Goal: Task Accomplishment & Management: Use online tool/utility

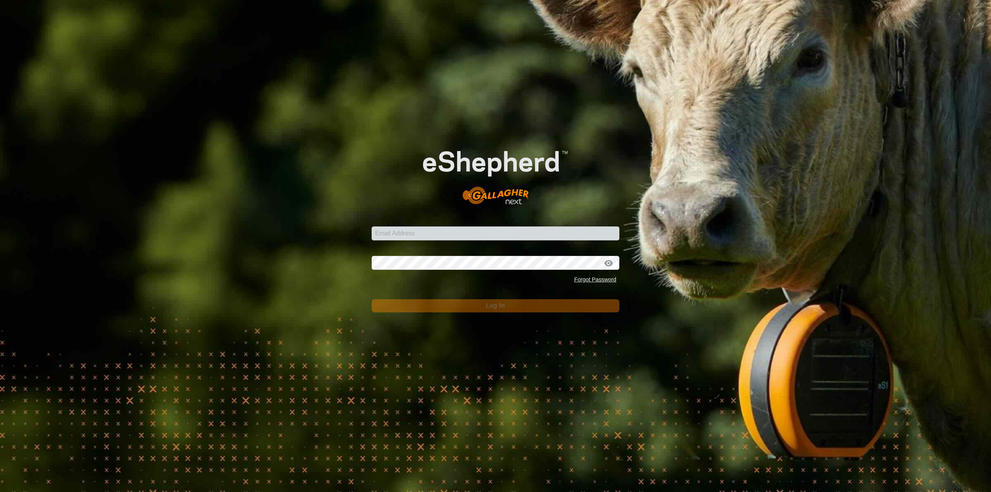
click at [818, 175] on div "Email Address Password Forgot Password Log In" at bounding box center [495, 246] width 991 height 492
click at [509, 237] on input "Email Address" at bounding box center [496, 234] width 248 height 14
type input "[EMAIL_ADDRESS][DOMAIN_NAME]"
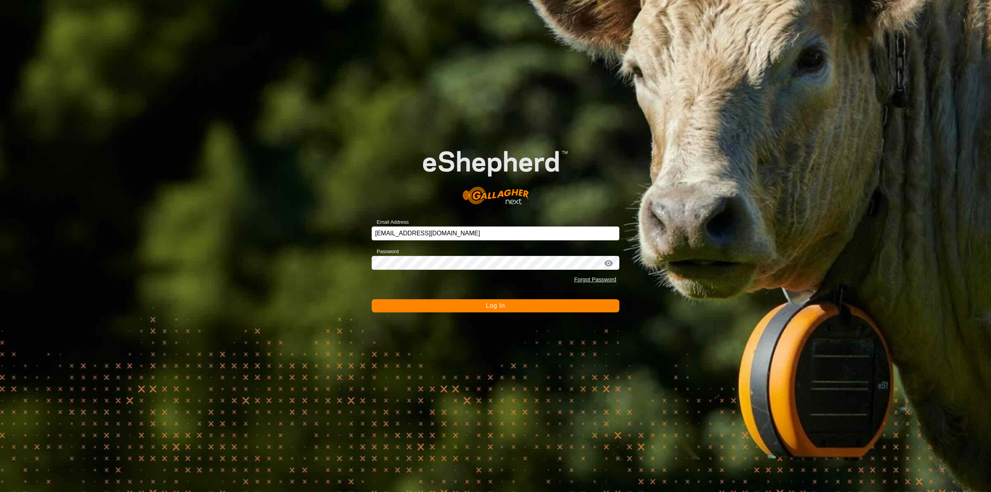
click at [503, 309] on span "Log In" at bounding box center [495, 305] width 19 height 7
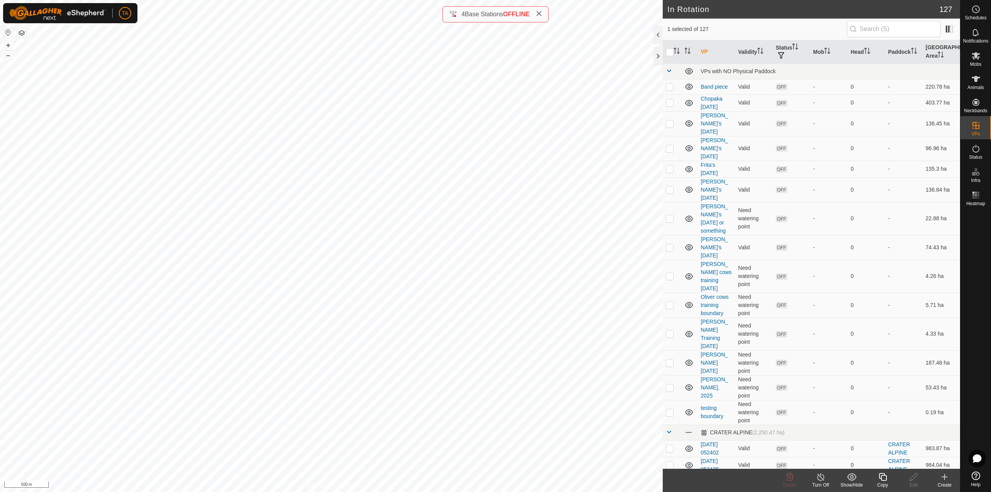
click at [888, 482] on div "Copy" at bounding box center [882, 485] width 31 height 7
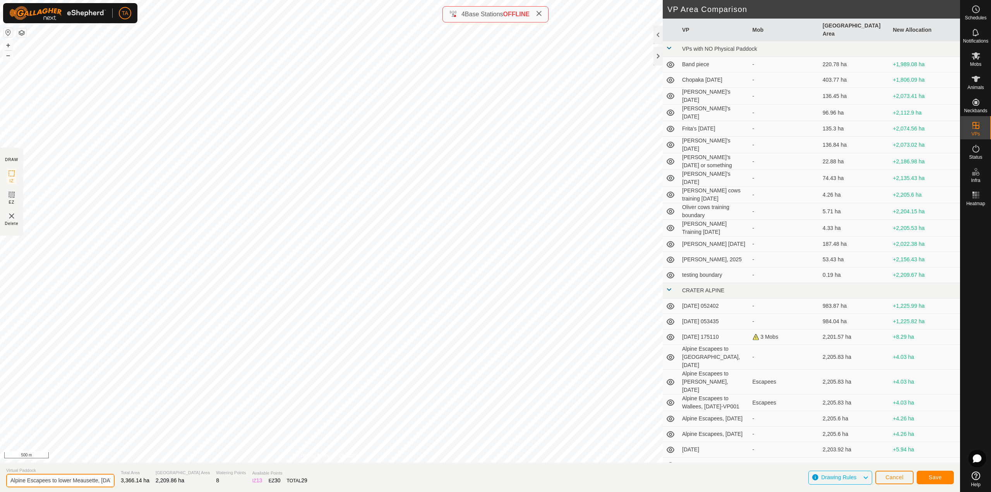
click at [94, 481] on input "Alpine Escapees to lower Meausette, [DATE]-VP003" at bounding box center [60, 481] width 108 height 14
type input "Alpine Escapees to lower Meausette, [DATE]"
click at [934, 479] on span "Save" at bounding box center [935, 477] width 13 height 6
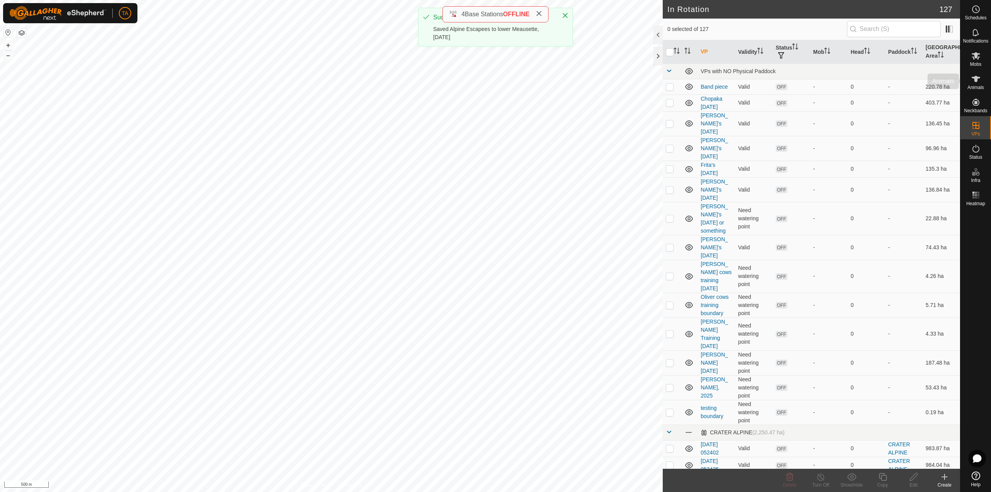
click at [976, 84] on es-animals-svg-icon at bounding box center [976, 79] width 14 height 12
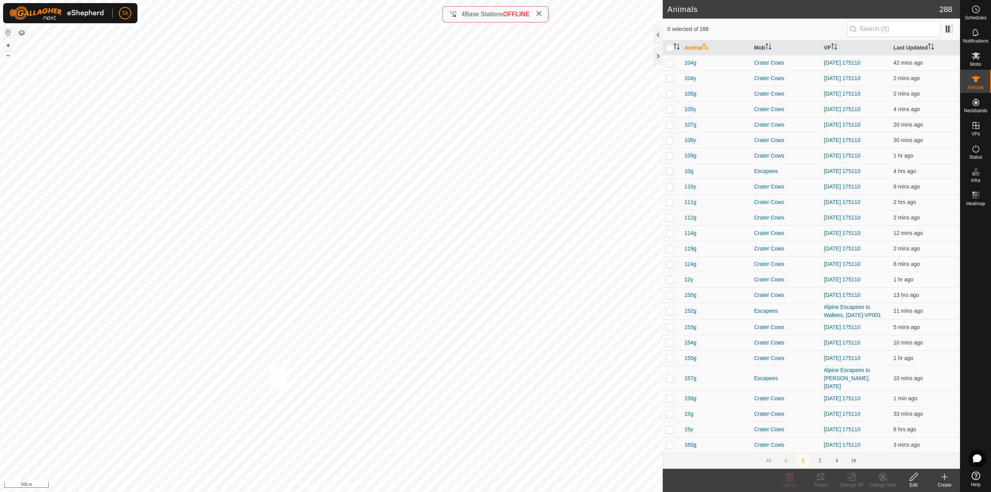
checkbox input "true"
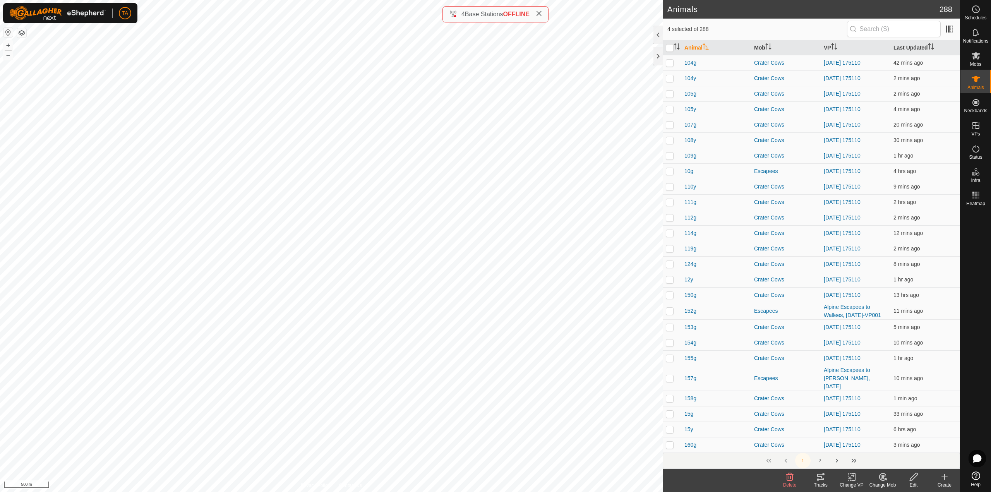
checkbox input "true"
click at [852, 486] on div "Change VP" at bounding box center [852, 485] width 31 height 7
click at [849, 441] on link "Choose VP..." at bounding box center [875, 443] width 77 height 15
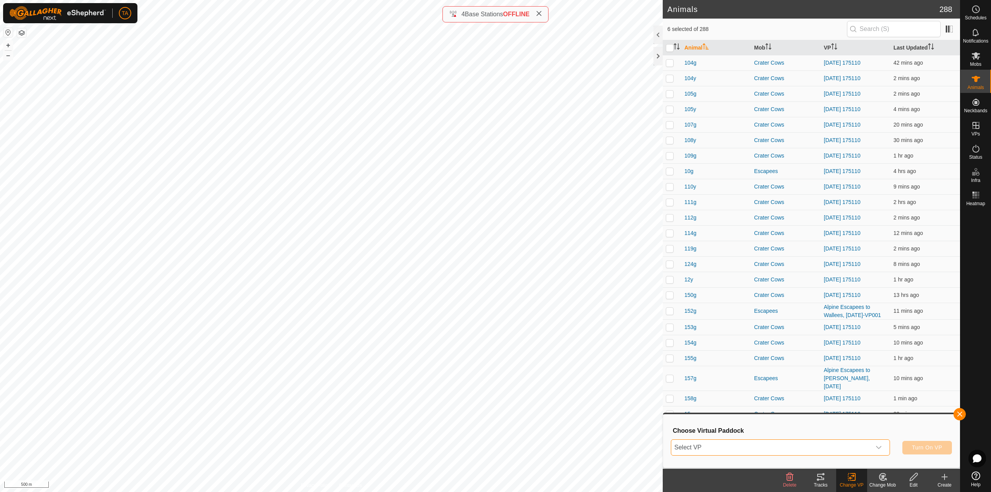
click at [822, 445] on span "Select VP" at bounding box center [772, 447] width 200 height 15
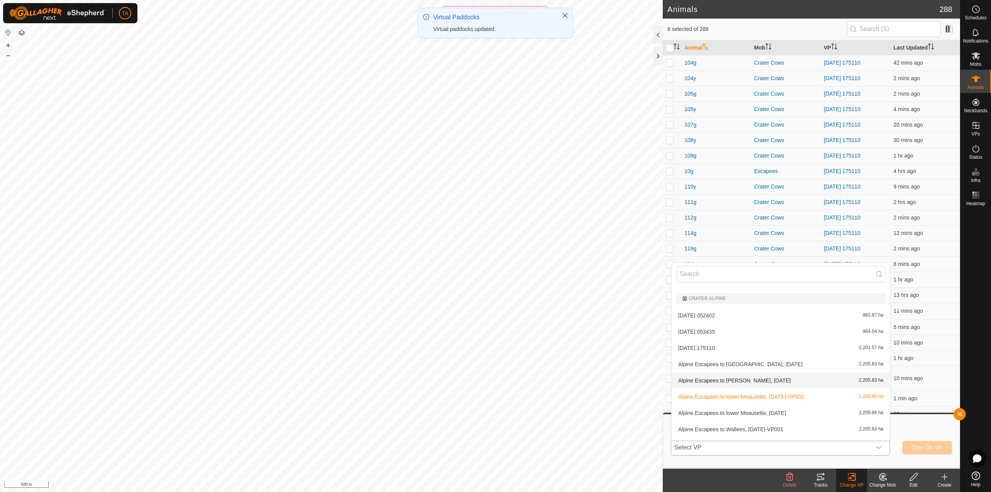
scroll to position [280, 0]
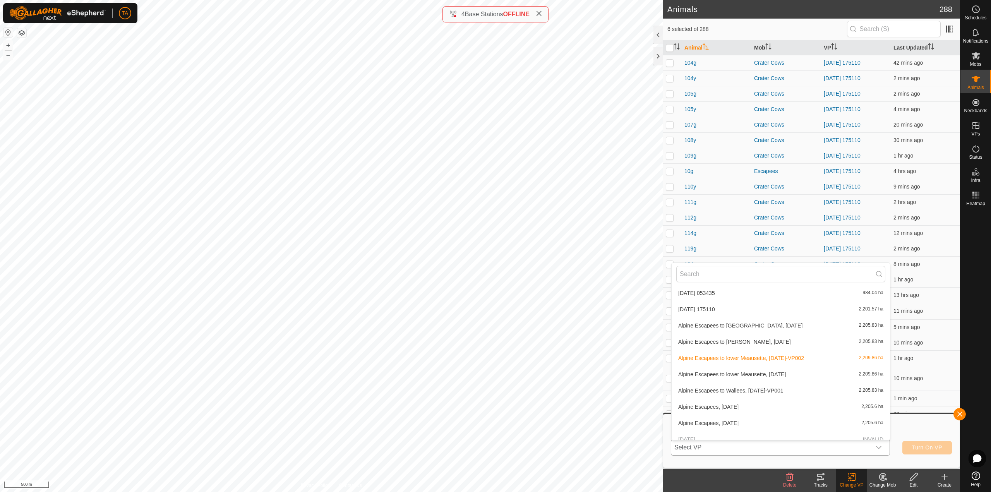
click at [814, 378] on li "Alpine Escapees to lower Meausette, [DATE] 2,209.86 ha" at bounding box center [781, 374] width 218 height 15
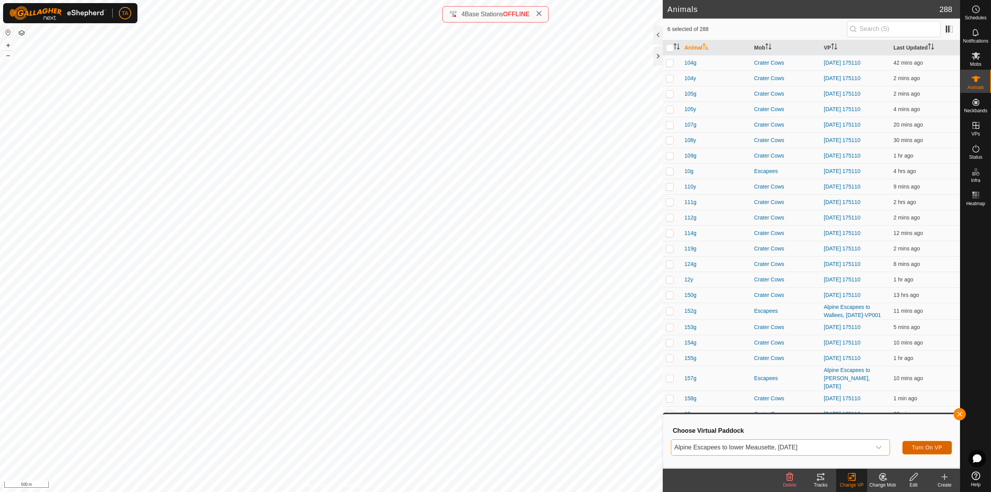
click at [917, 443] on button "Turn On VP" at bounding box center [928, 448] width 50 height 14
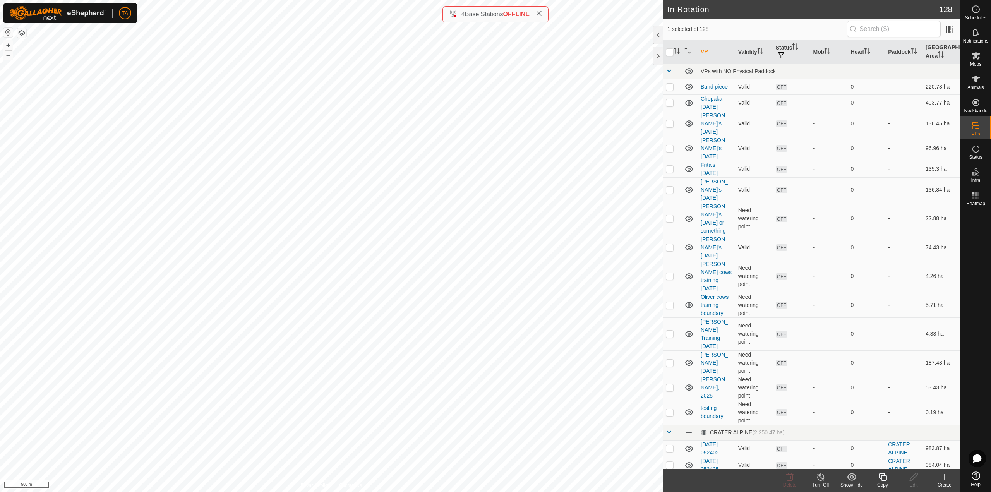
click at [878, 481] on copy-svg-icon at bounding box center [882, 476] width 31 height 9
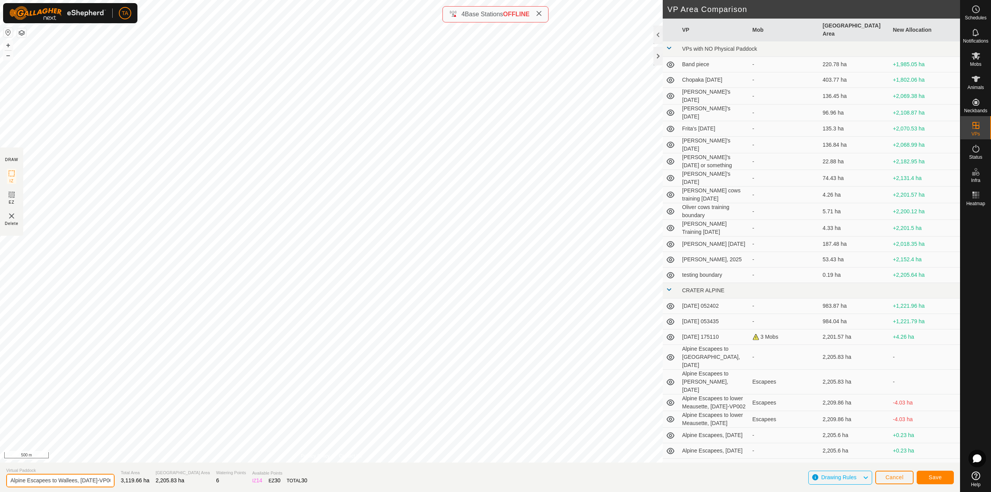
click at [98, 478] on input "Alpine Escapees to Wallees, [DATE]-VP002" at bounding box center [60, 481] width 108 height 14
type input "Alpine Escapees to Wallees, [DATE]"
click at [934, 482] on button "Save" at bounding box center [935, 478] width 37 height 14
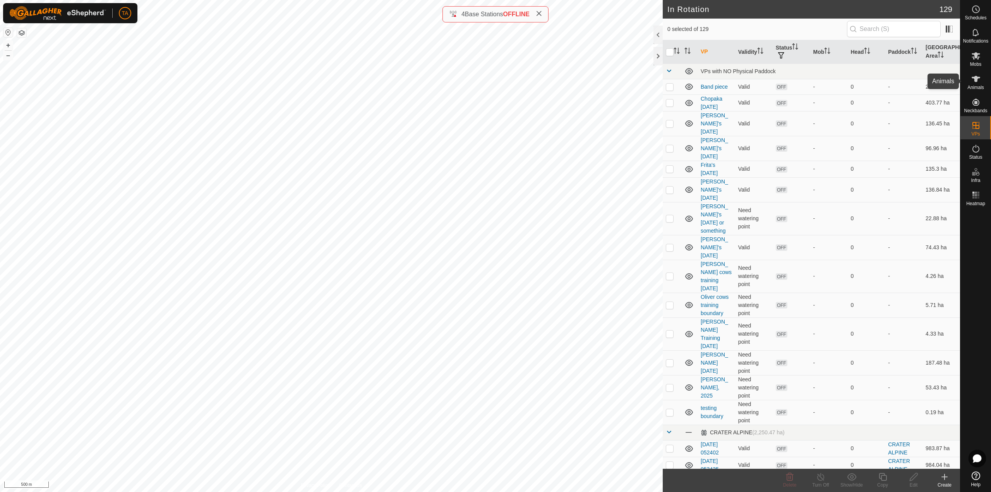
click at [976, 83] on icon at bounding box center [976, 78] width 9 height 9
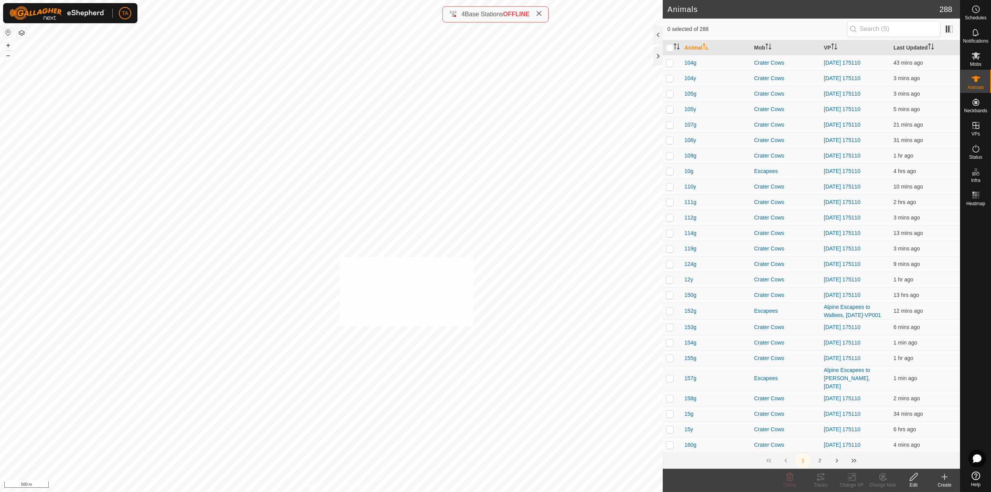
checkbox input "true"
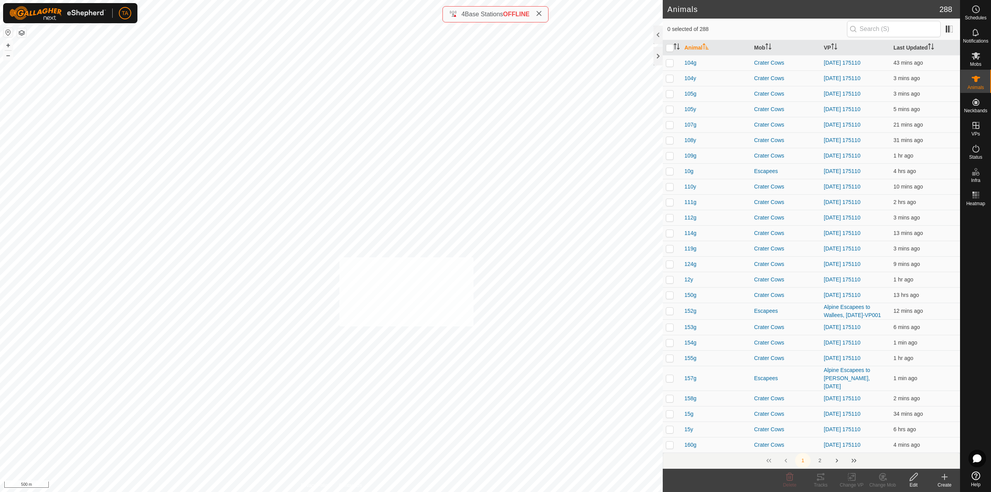
checkbox input "true"
click at [849, 479] on icon at bounding box center [852, 476] width 10 height 9
click at [857, 443] on link "Choose VP..." at bounding box center [875, 443] width 77 height 15
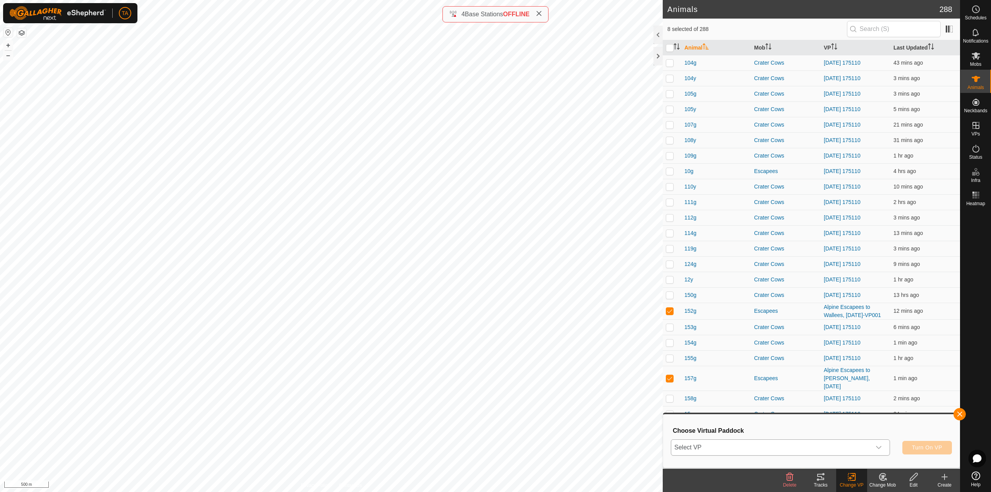
drag, startPoint x: 818, startPoint y: 447, endPoint x: 805, endPoint y: 443, distance: 13.2
click at [818, 447] on span "Select VP" at bounding box center [772, 447] width 200 height 15
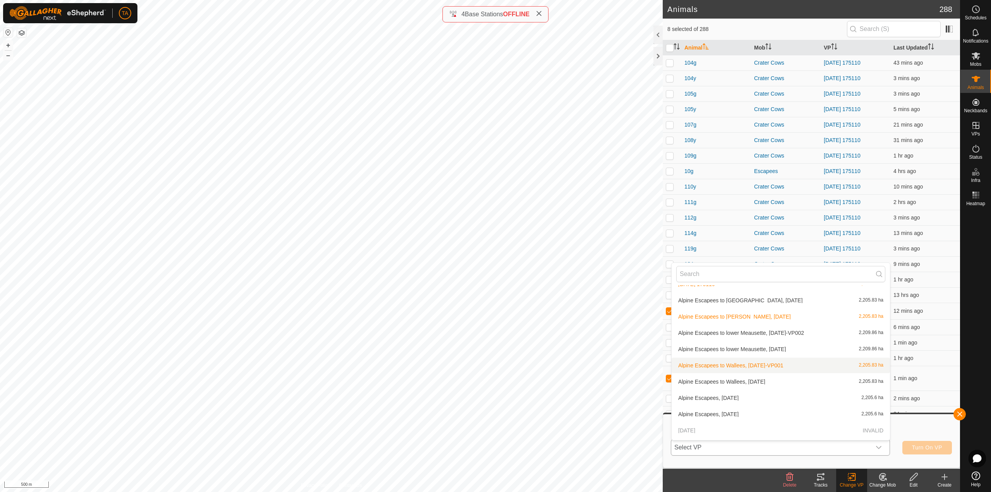
scroll to position [318, 0]
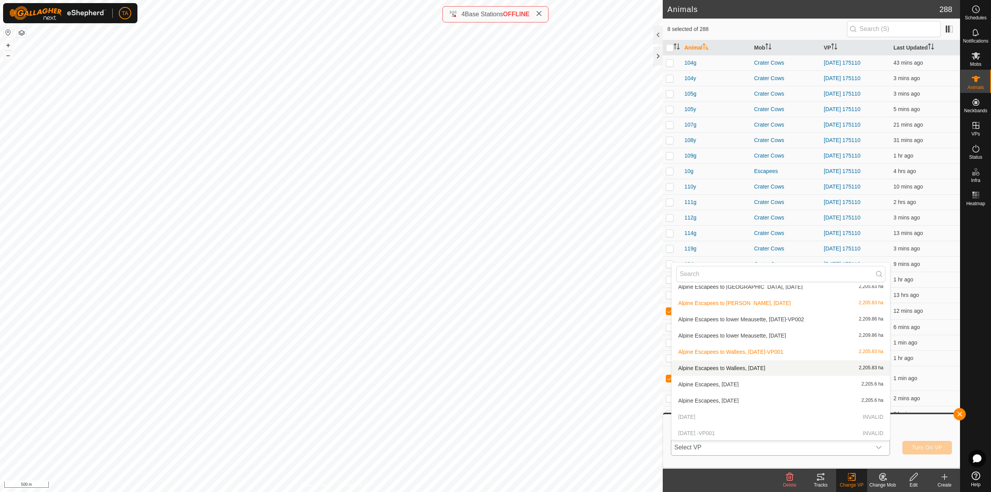
click at [751, 368] on li "Alpine Escapees to Wallees, [DATE] 2,205.83 ha" at bounding box center [781, 368] width 218 height 15
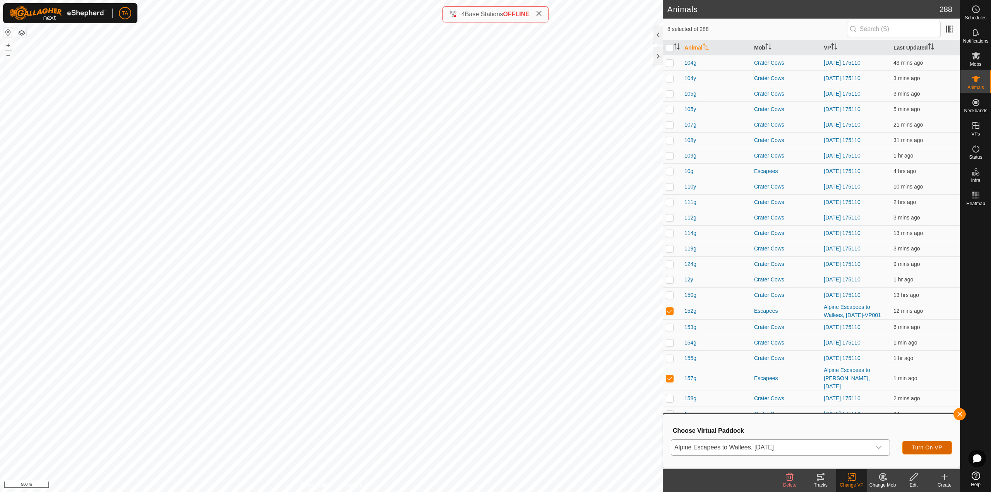
click at [919, 447] on span "Turn On VP" at bounding box center [927, 448] width 30 height 6
